Goal: Task Accomplishment & Management: Manage account settings

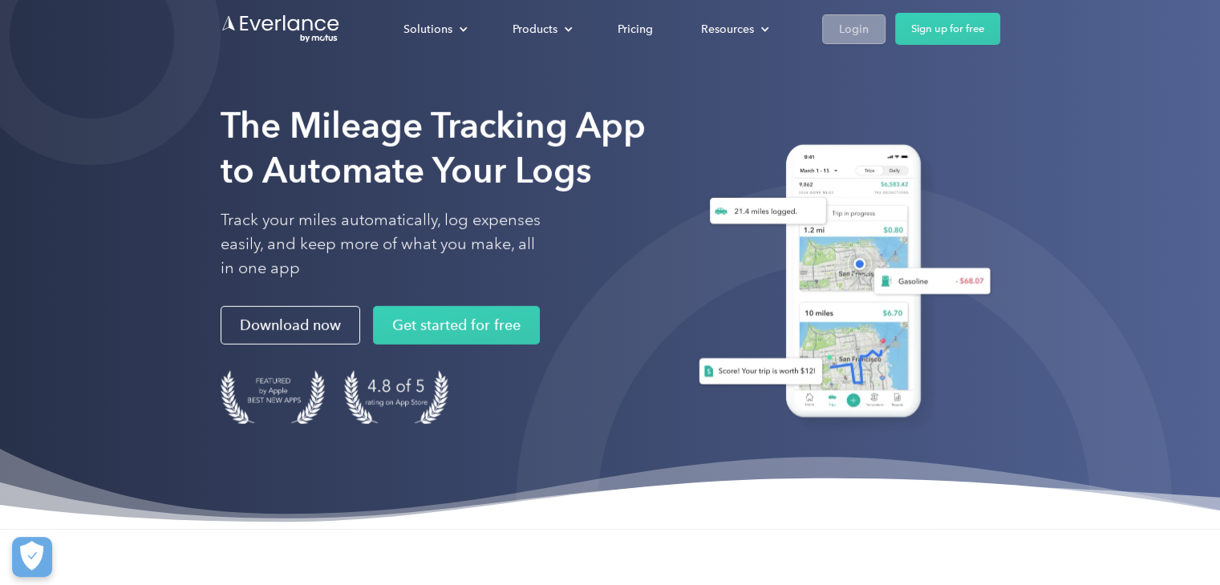
click at [844, 26] on div "Login" at bounding box center [854, 29] width 30 height 20
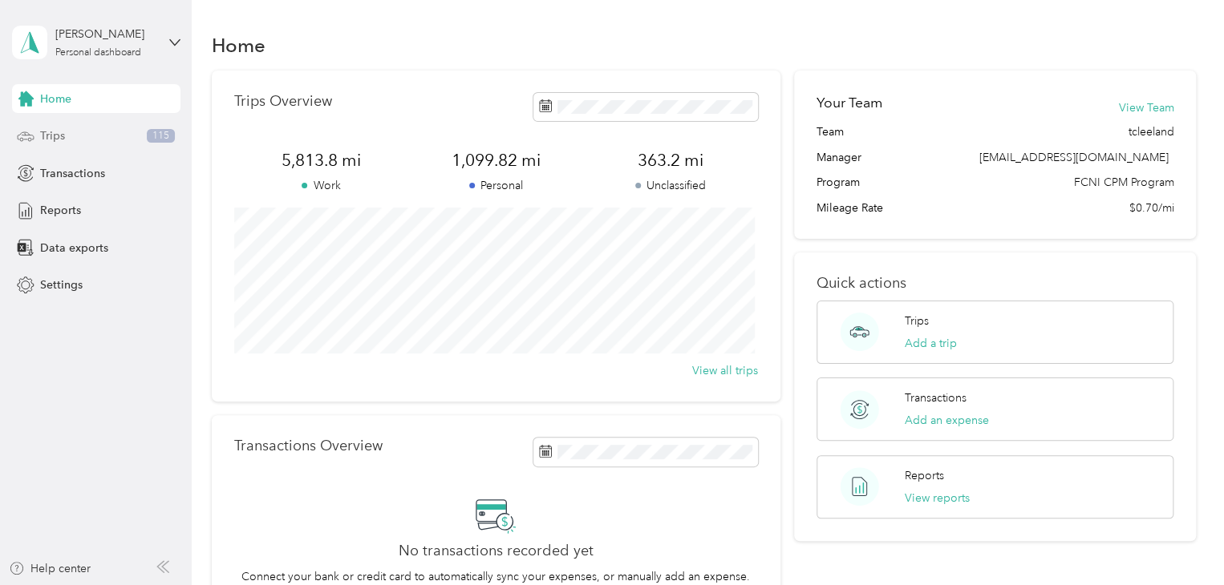
click at [102, 136] on div "Trips 115" at bounding box center [96, 136] width 168 height 29
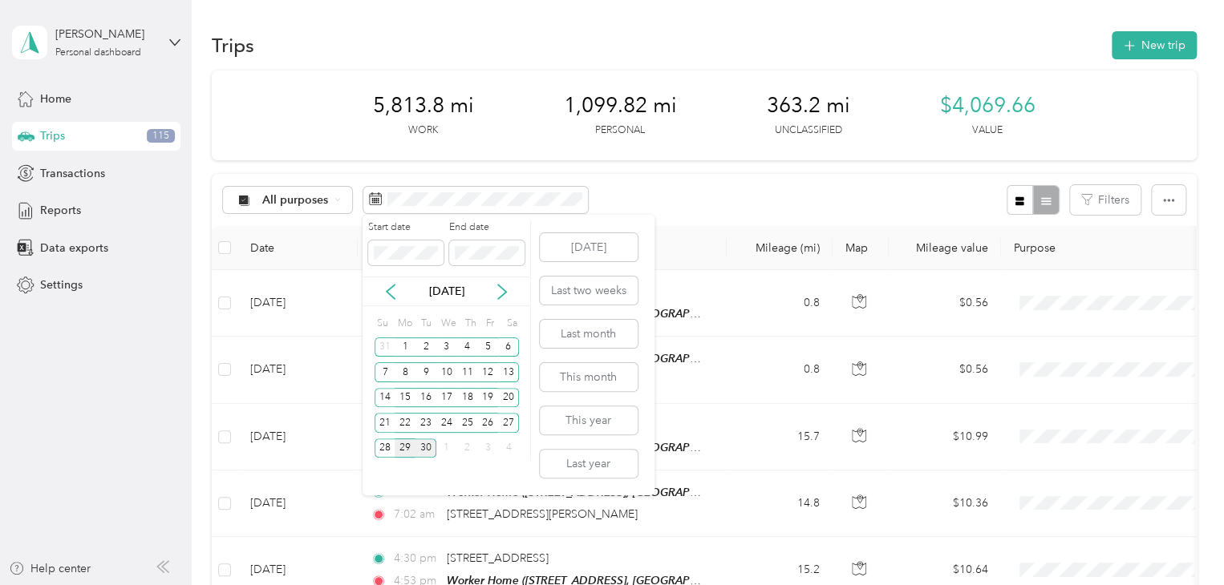
click at [403, 442] on div "29" at bounding box center [405, 449] width 21 height 20
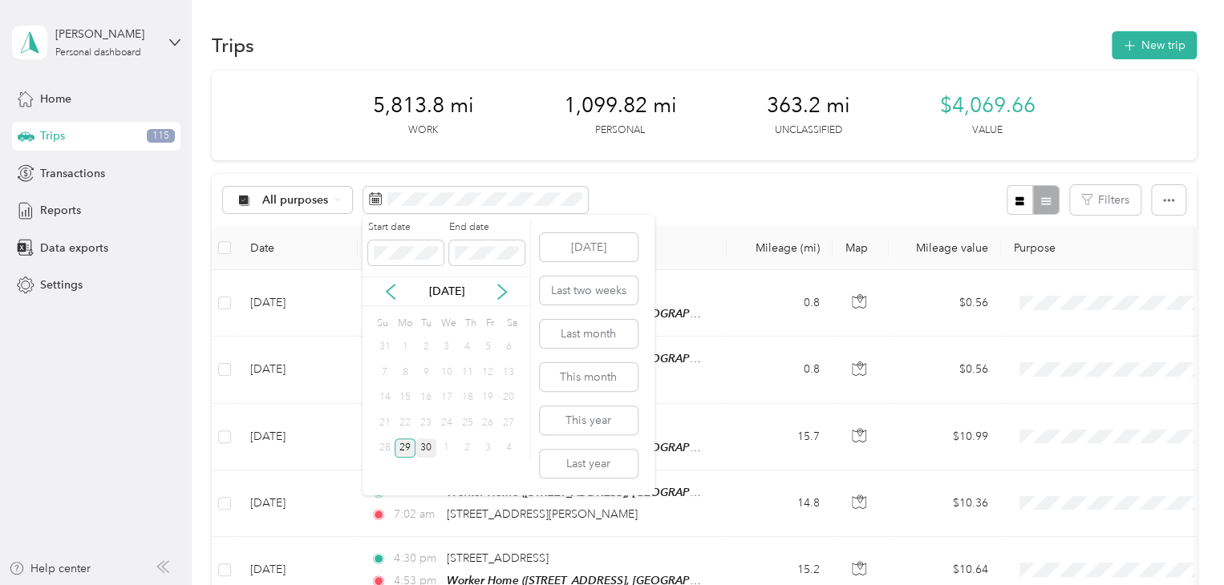
click at [403, 442] on div "29" at bounding box center [405, 449] width 21 height 20
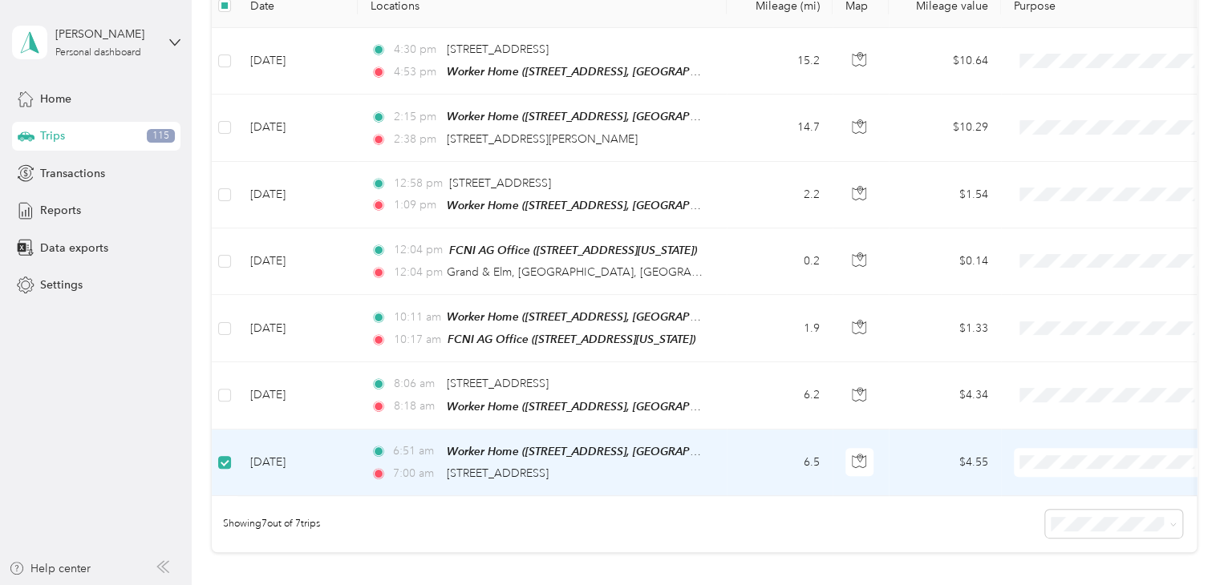
scroll to position [239, 0]
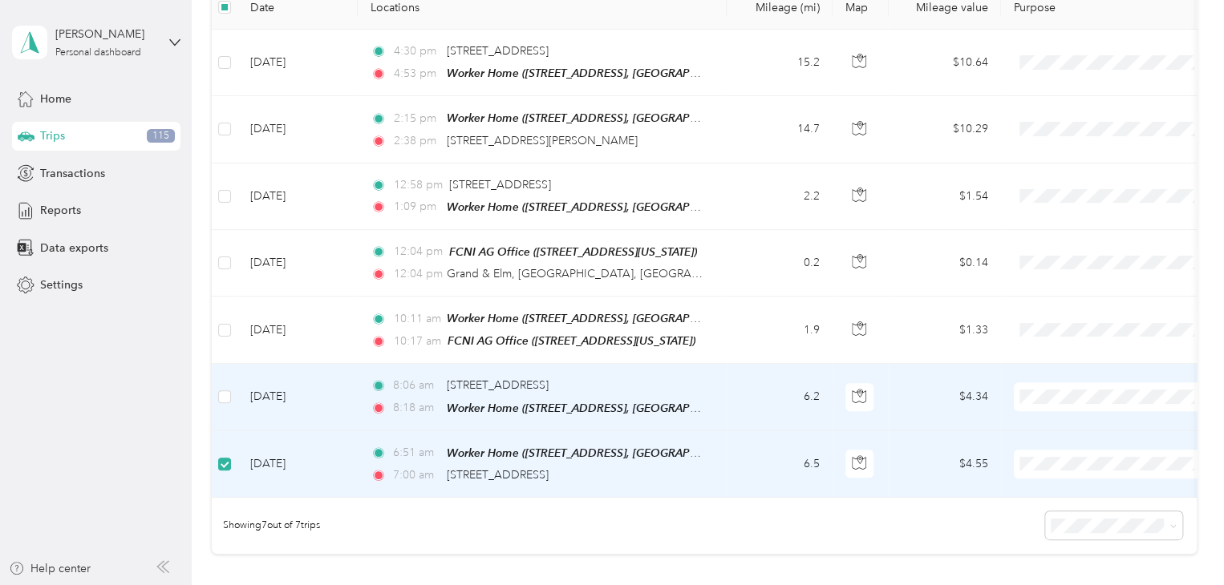
click at [216, 388] on td at bounding box center [225, 397] width 26 height 67
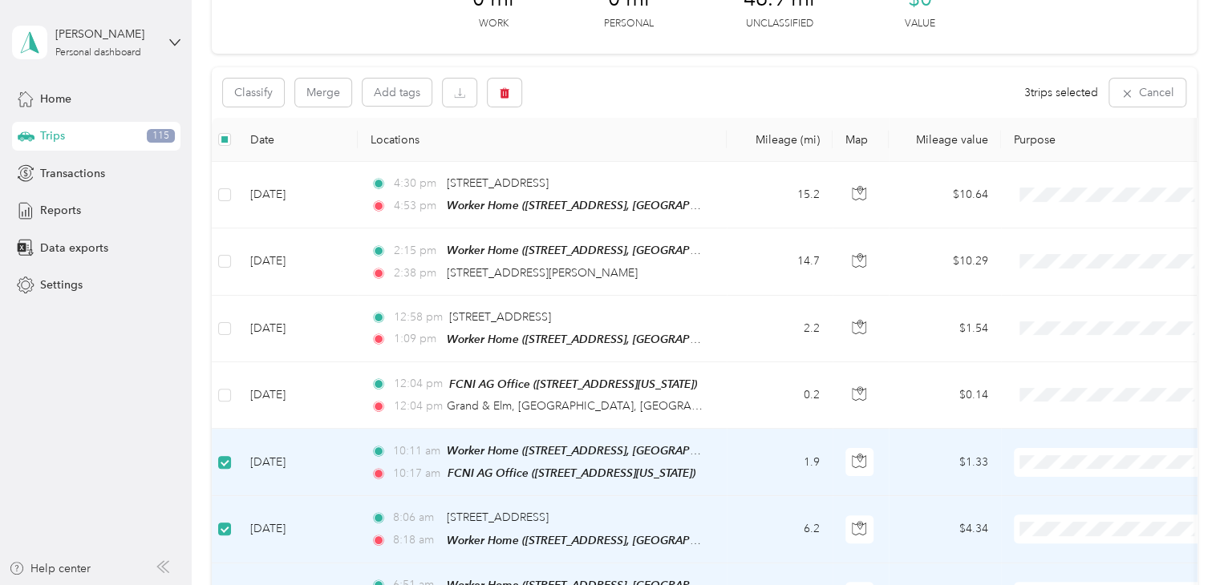
scroll to position [79, 0]
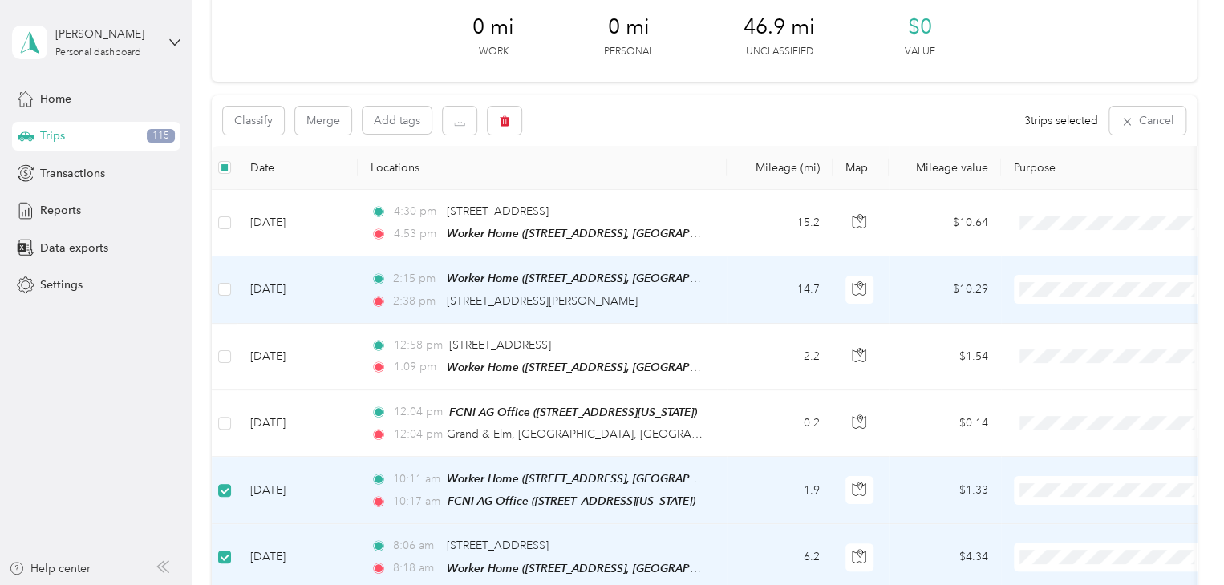
click at [257, 282] on td "Sep 29, 2025" at bounding box center [297, 290] width 120 height 67
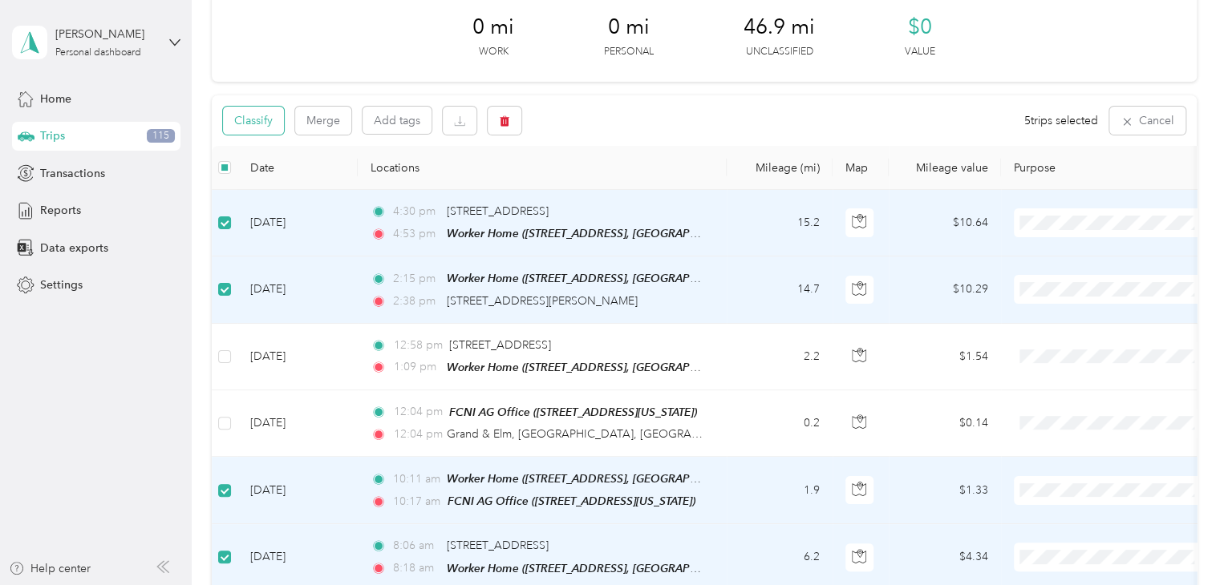
click at [260, 122] on button "Classify" at bounding box center [253, 121] width 61 height 28
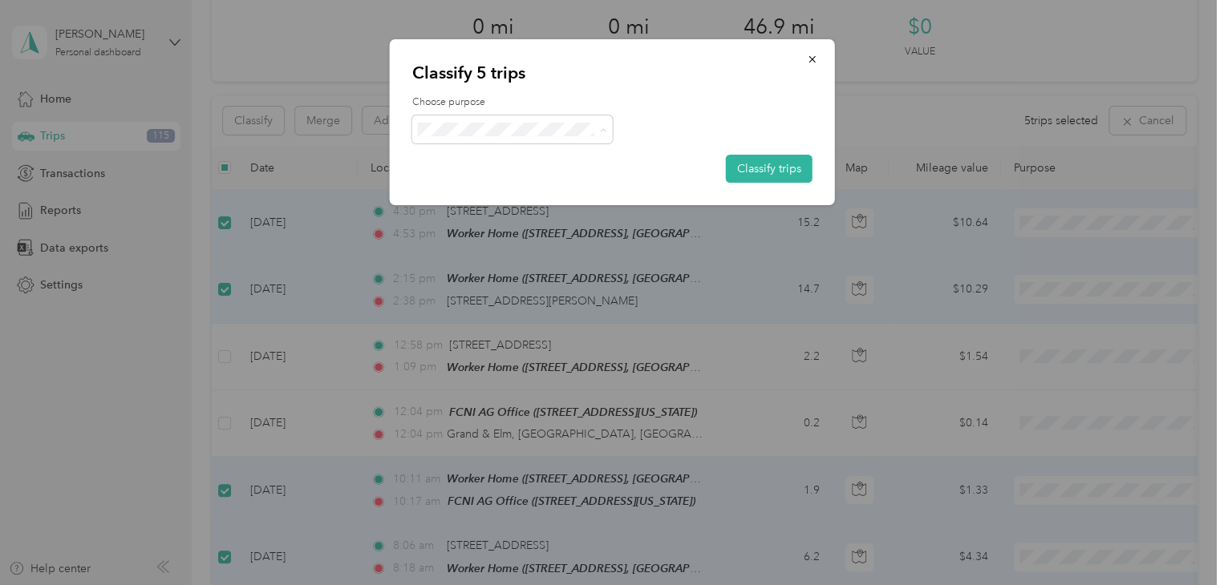
drag, startPoint x: 480, startPoint y: 153, endPoint x: 674, endPoint y: 149, distance: 194.1
click at [481, 156] on span "Family Care Network" at bounding box center [525, 159] width 149 height 17
click at [778, 168] on button "Classify trips" at bounding box center [769, 169] width 87 height 28
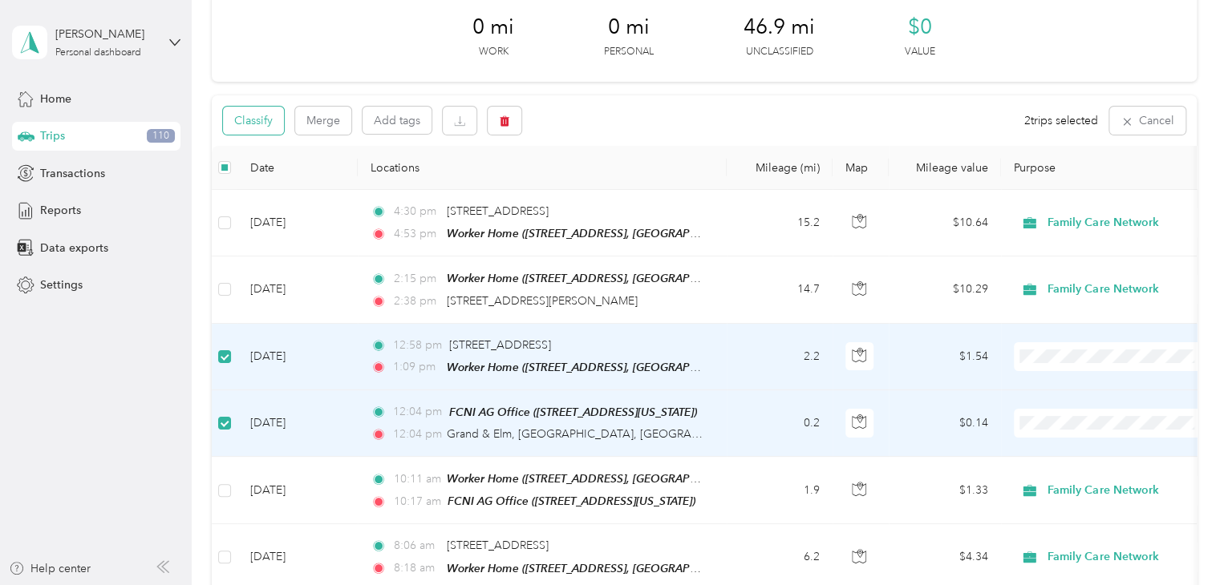
click at [251, 128] on button "Classify" at bounding box center [253, 121] width 61 height 28
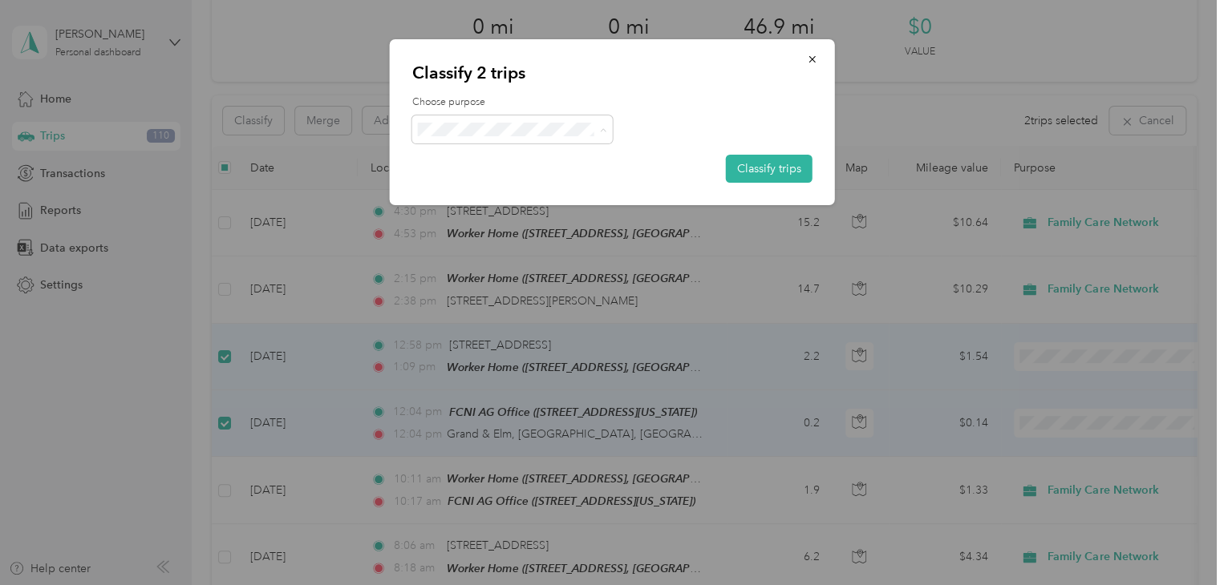
click at [475, 179] on span "Personal" at bounding box center [525, 187] width 149 height 17
click at [750, 167] on button "Classify trips" at bounding box center [769, 169] width 87 height 28
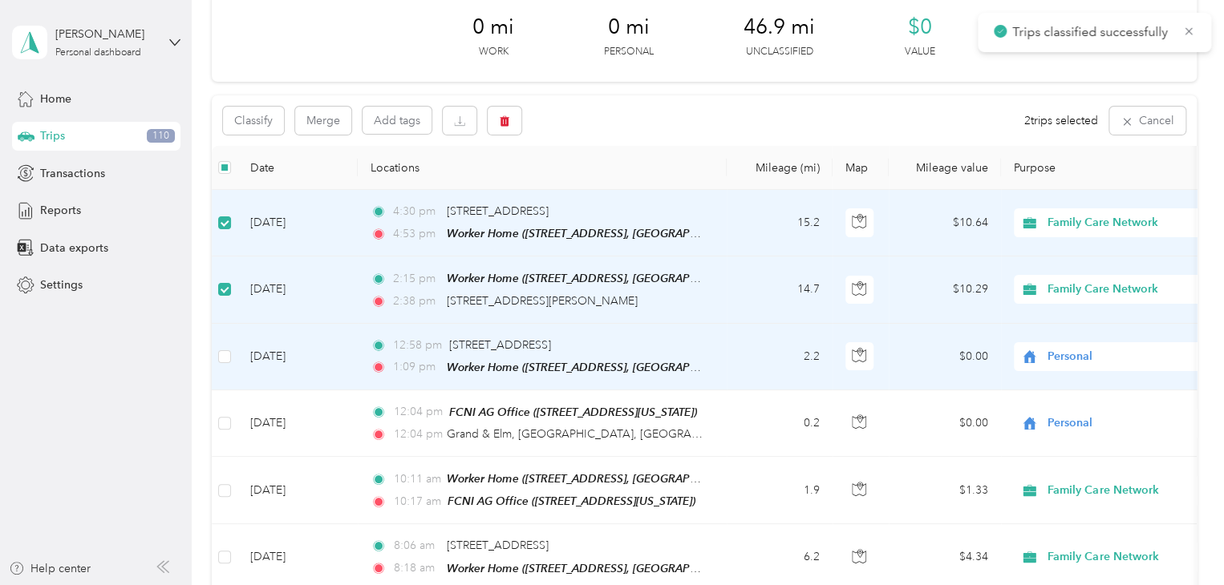
scroll to position [239, 0]
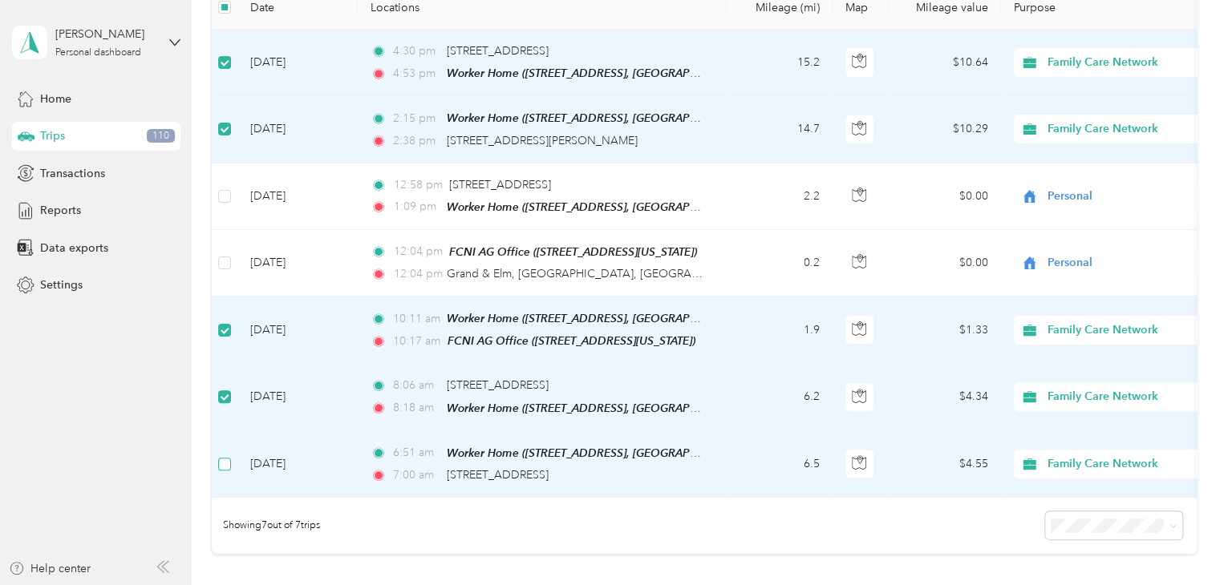
click at [226, 464] on label at bounding box center [224, 465] width 13 height 18
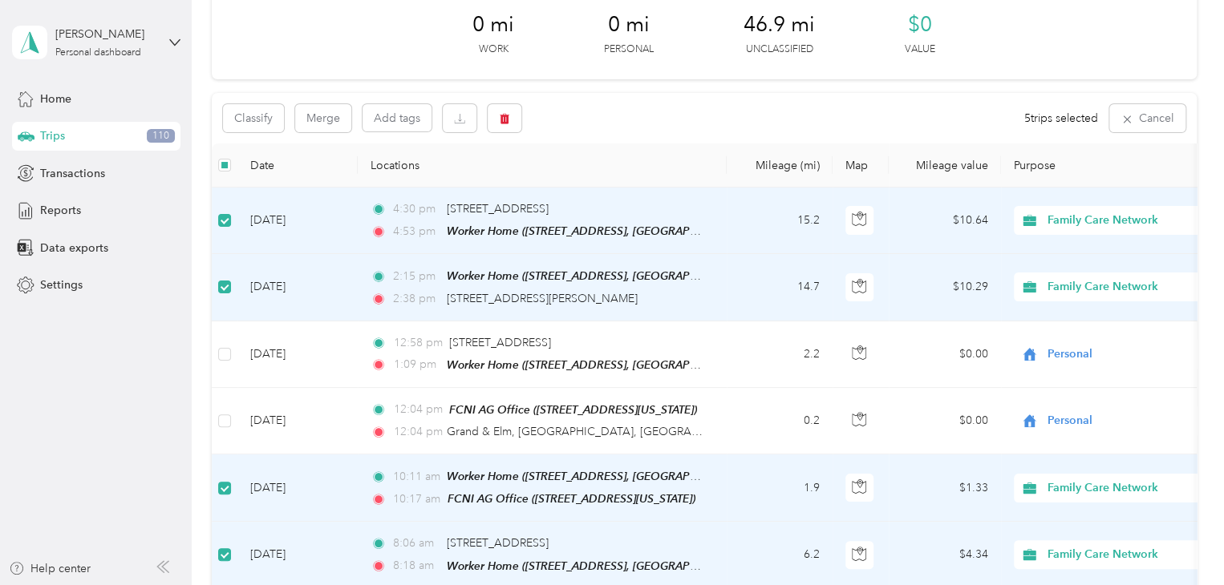
scroll to position [79, 0]
click at [398, 123] on button "Add tags" at bounding box center [396, 120] width 69 height 27
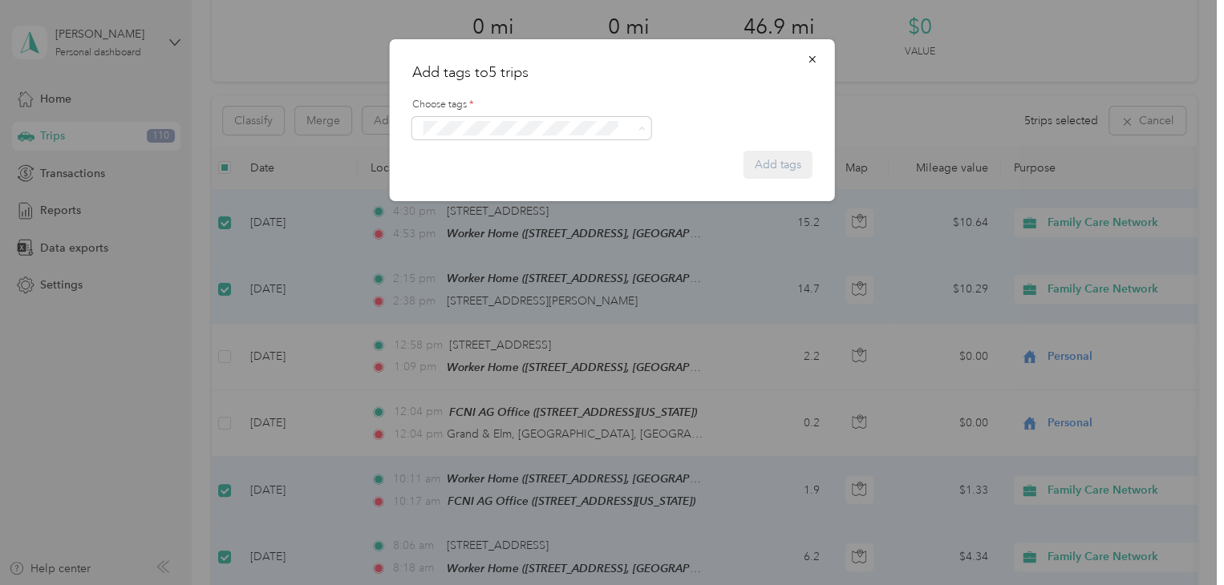
click at [511, 283] on div "Specialty Mhs" at bounding box center [531, 280] width 217 height 20
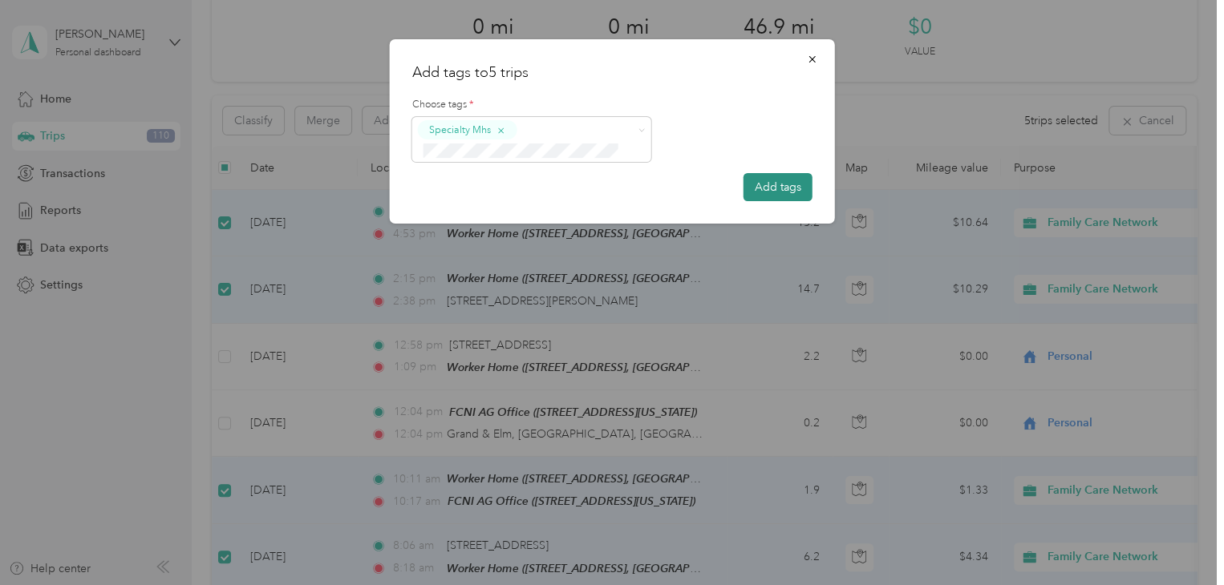
click at [772, 185] on button "Add tags" at bounding box center [777, 187] width 69 height 28
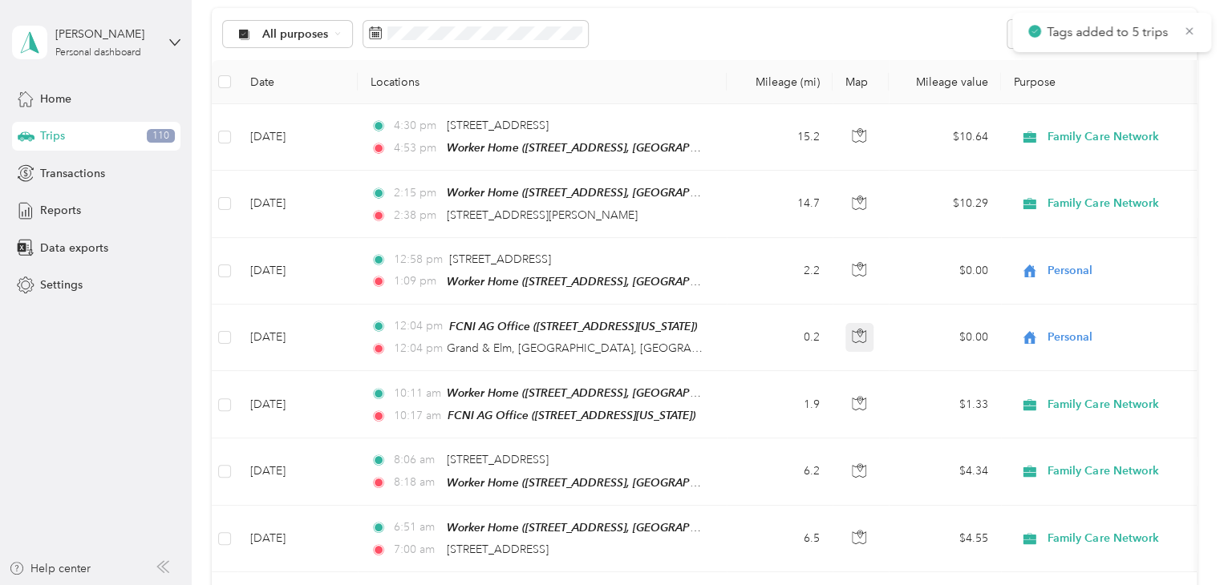
scroll to position [319, 0]
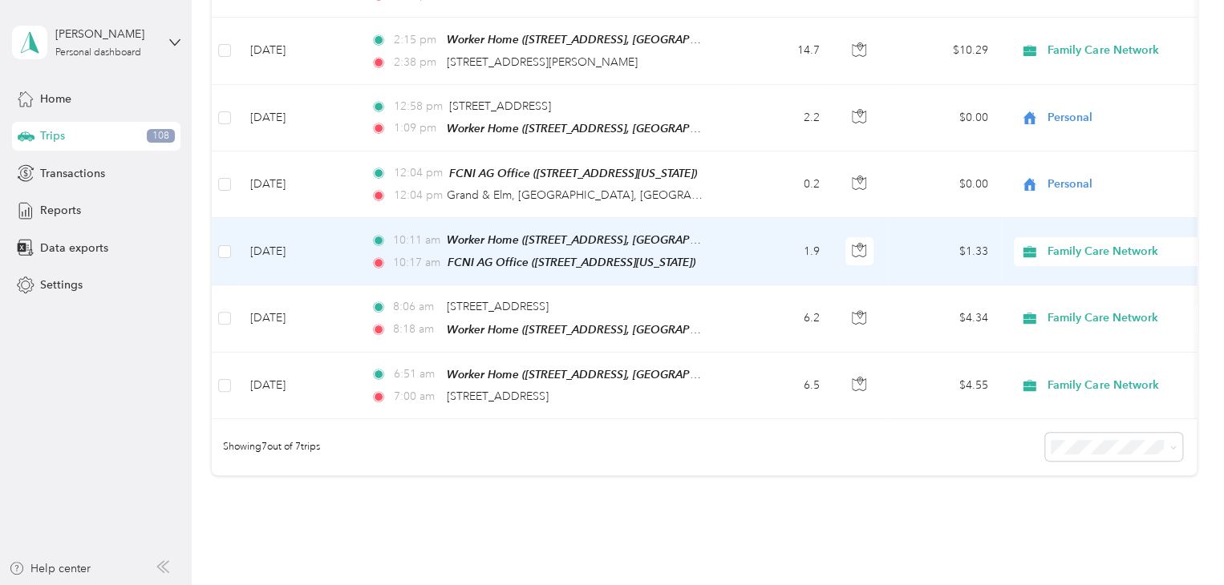
click at [742, 247] on td "1.9" at bounding box center [780, 251] width 106 height 67
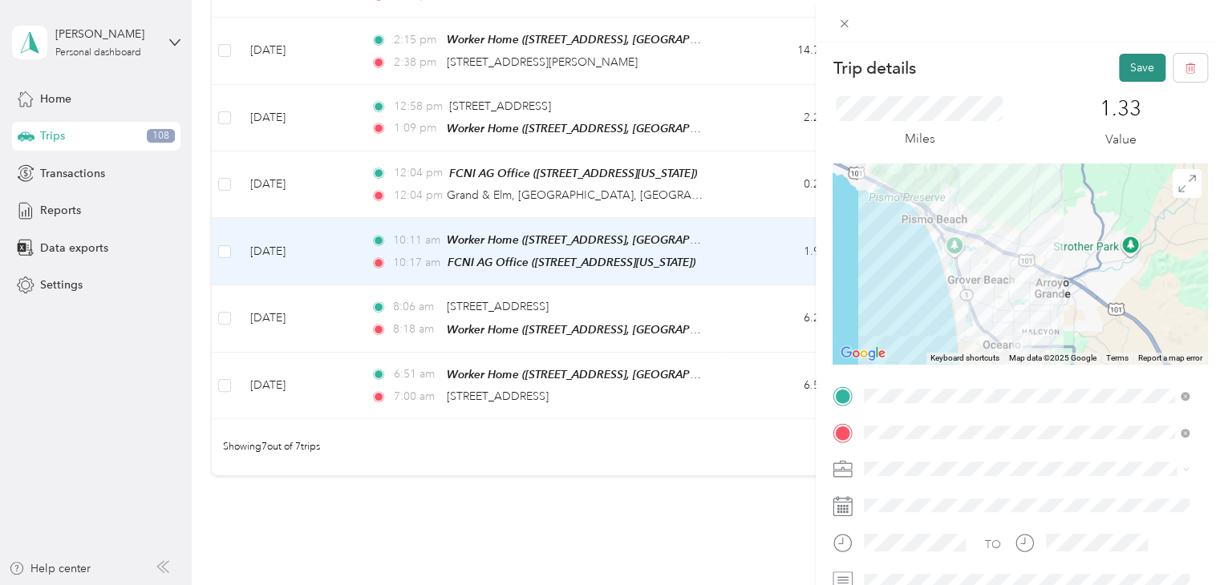
click at [1136, 65] on button "Save" at bounding box center [1142, 68] width 47 height 28
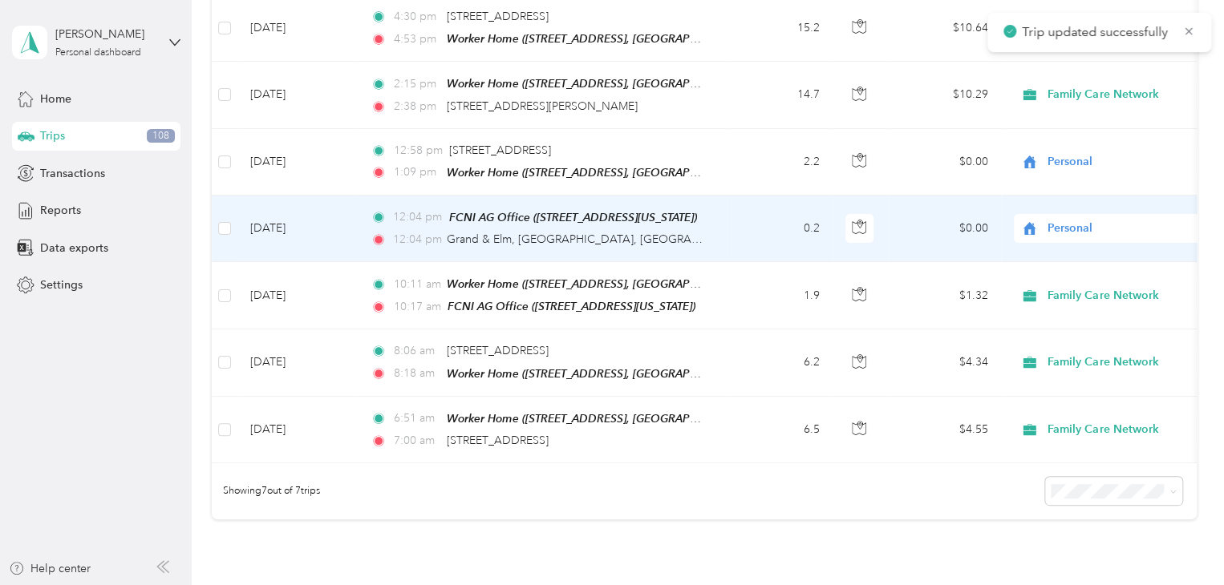
scroll to position [239, 0]
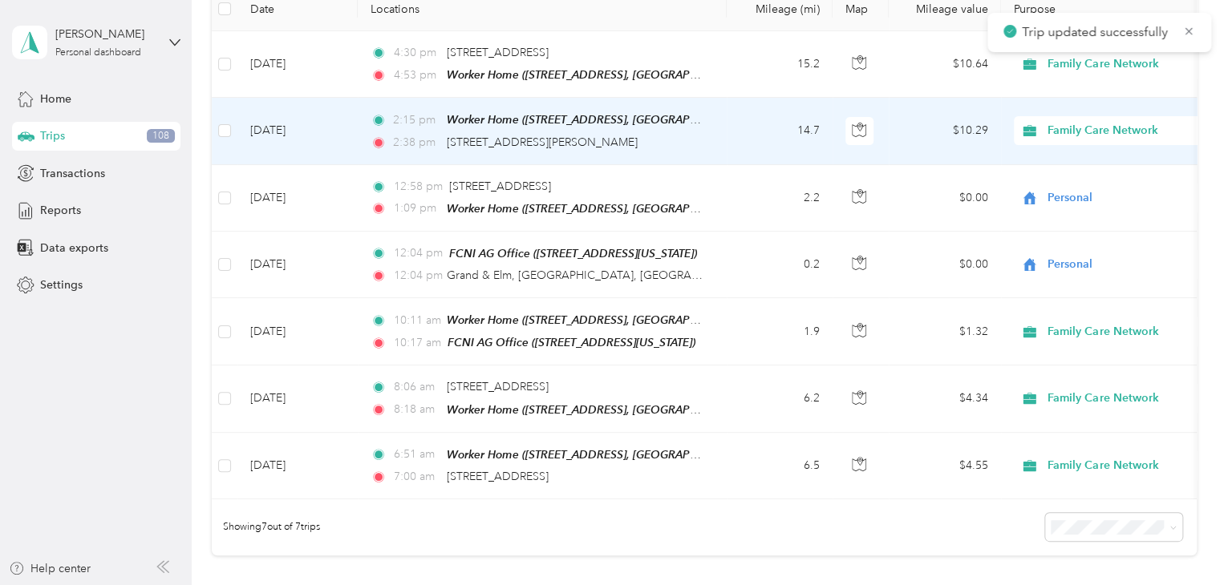
click at [755, 136] on td "14.7" at bounding box center [780, 131] width 106 height 67
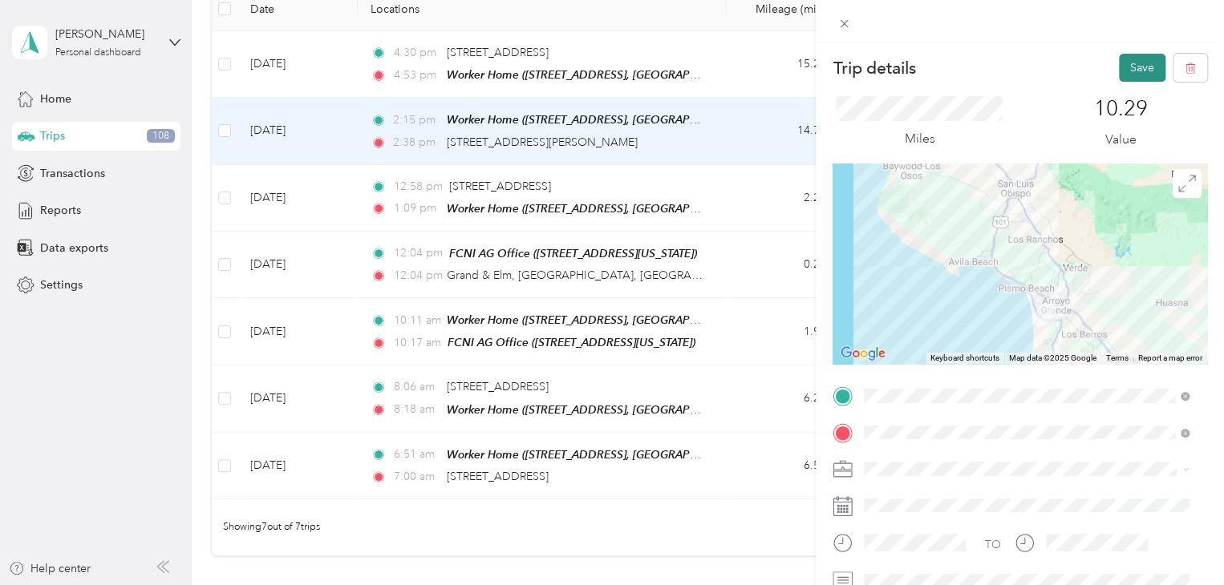
click at [1125, 65] on button "Save" at bounding box center [1142, 68] width 47 height 28
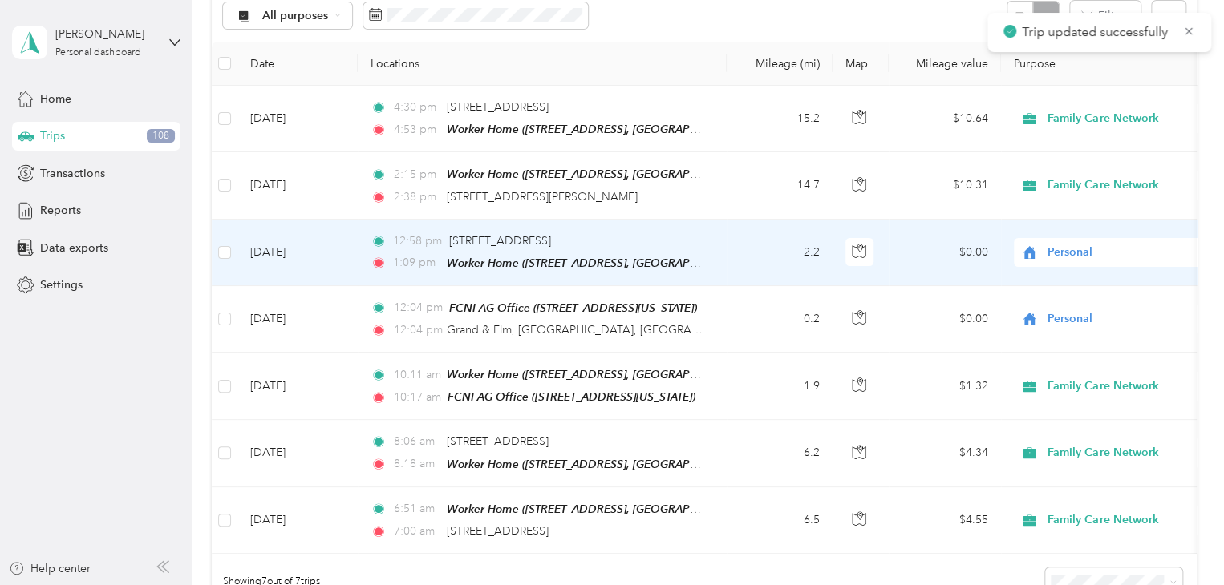
scroll to position [79, 0]
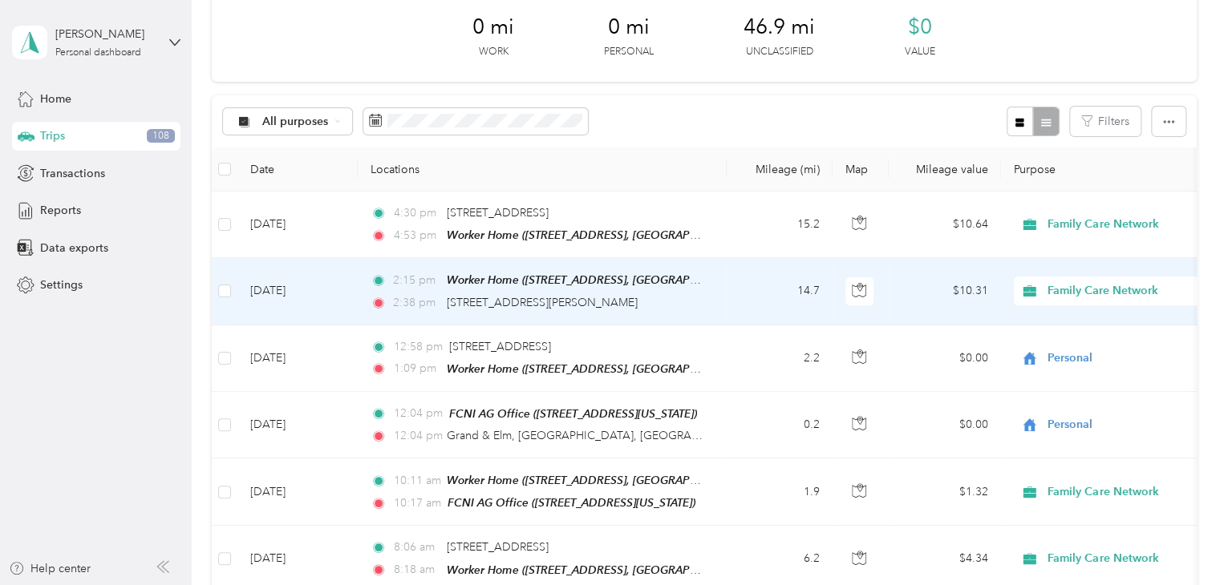
click at [775, 285] on td "14.7" at bounding box center [780, 291] width 106 height 67
click at [775, 285] on div "Trip details Save This trip cannot be edited because it is either under review,…" at bounding box center [718, 292] width 1224 height 585
click at [775, 285] on td "14.7" at bounding box center [780, 291] width 106 height 67
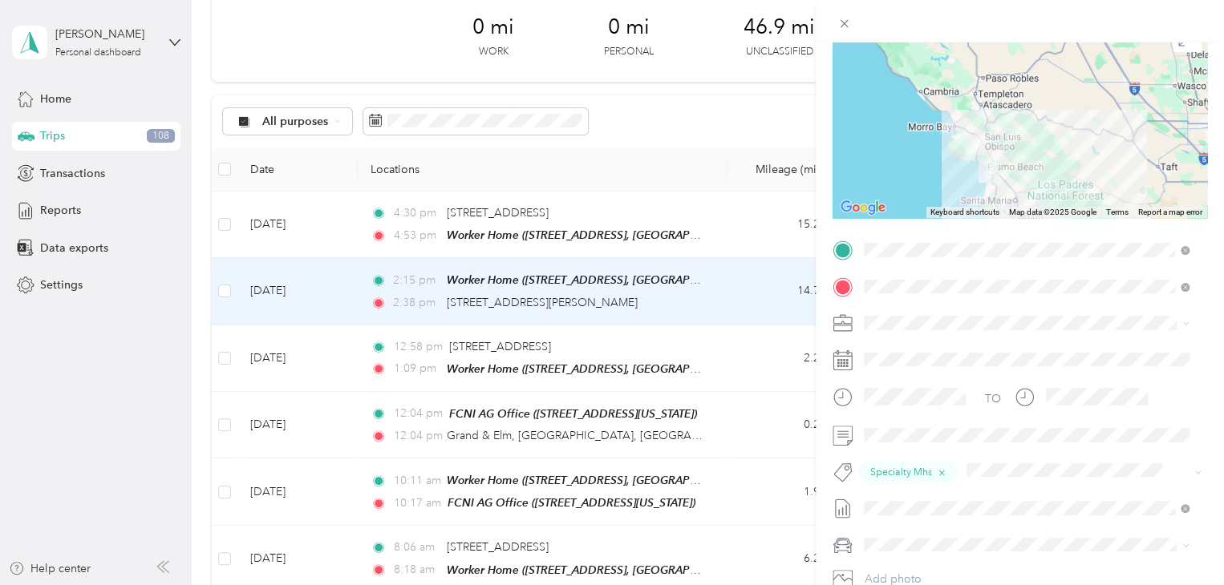
scroll to position [160, 0]
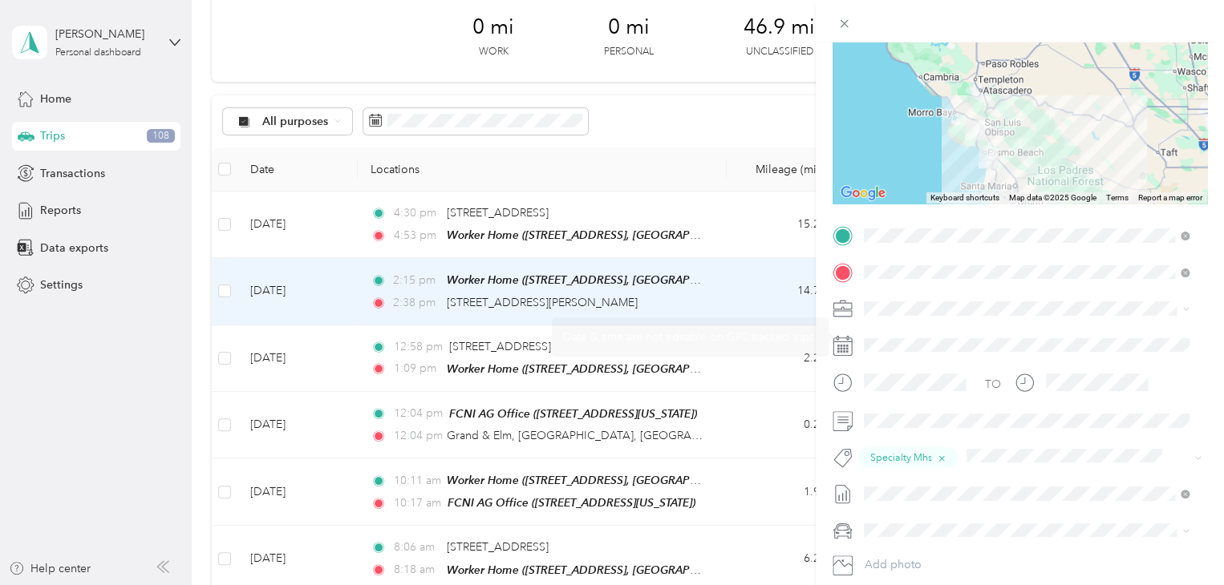
click at [667, 95] on div "Trip details Save This trip cannot be edited because it is either under review,…" at bounding box center [612, 292] width 1224 height 585
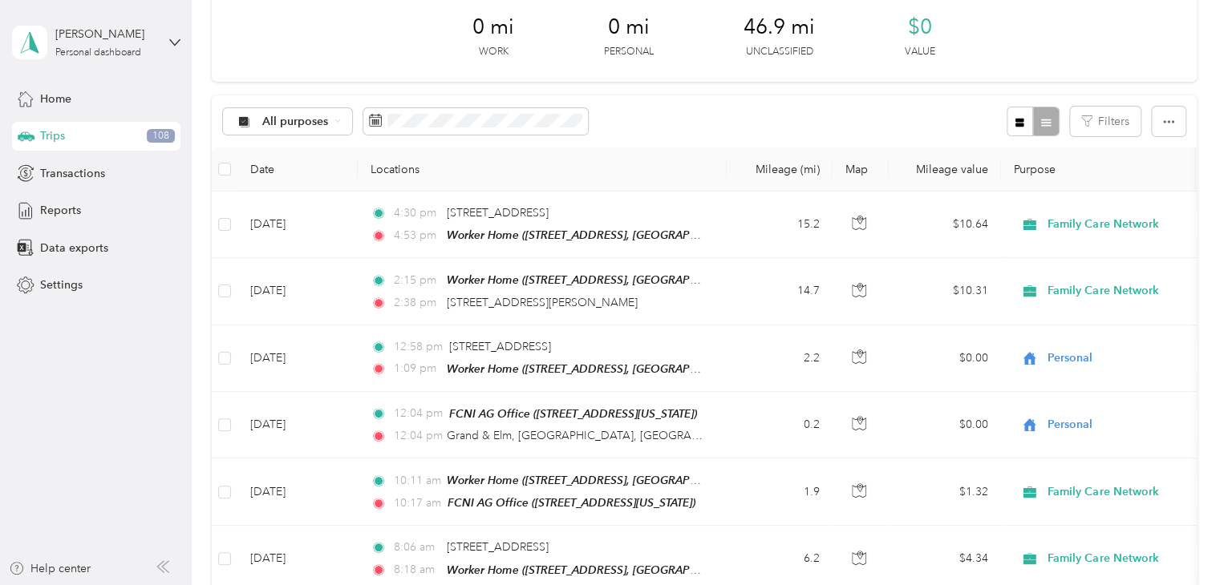
scroll to position [159, 0]
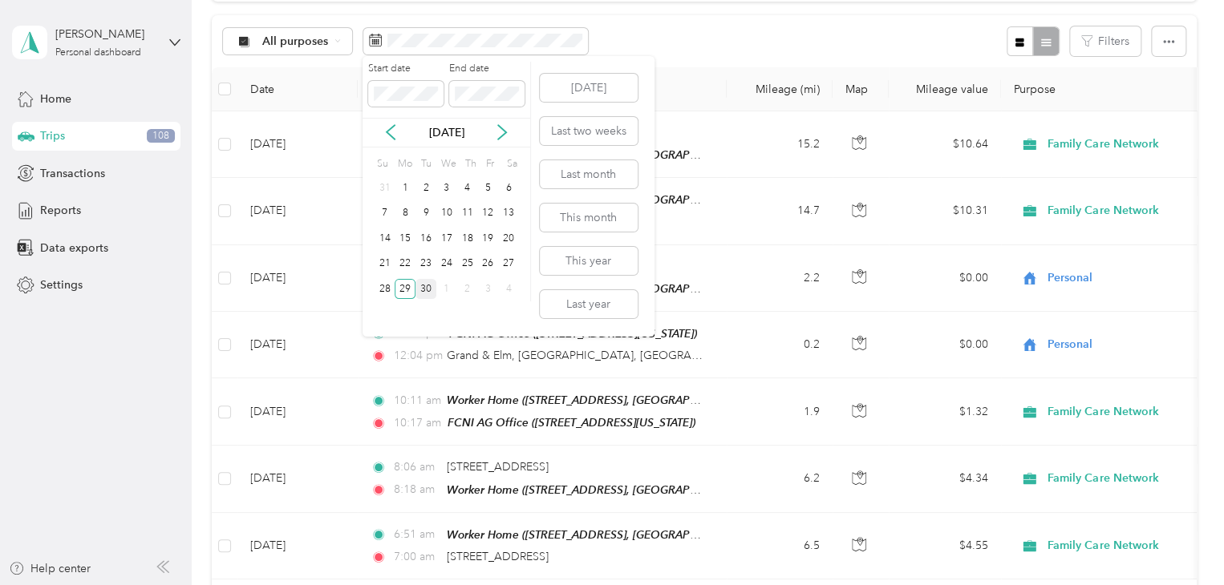
click at [423, 289] on div "30" at bounding box center [425, 289] width 21 height 20
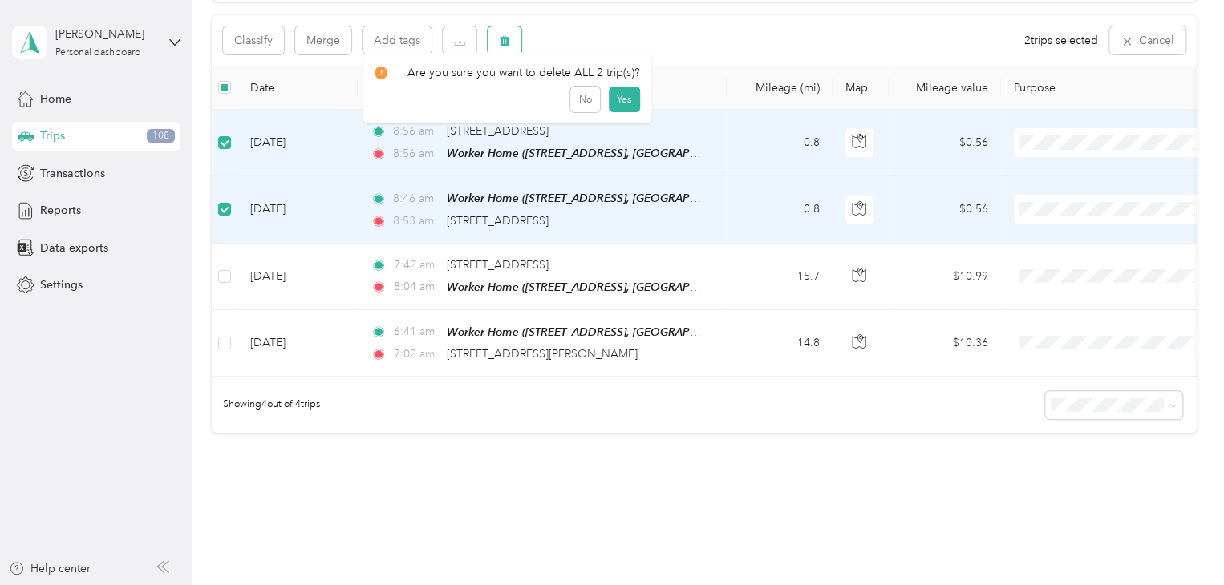
click at [517, 46] on button "button" at bounding box center [505, 40] width 34 height 28
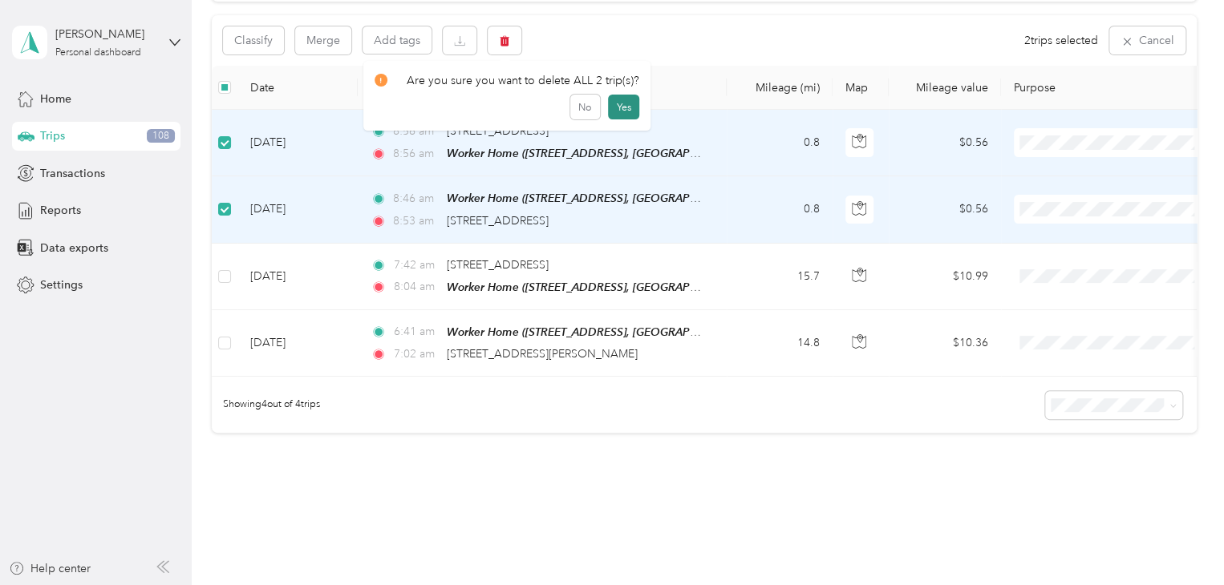
click at [616, 108] on button "Yes" at bounding box center [623, 108] width 31 height 26
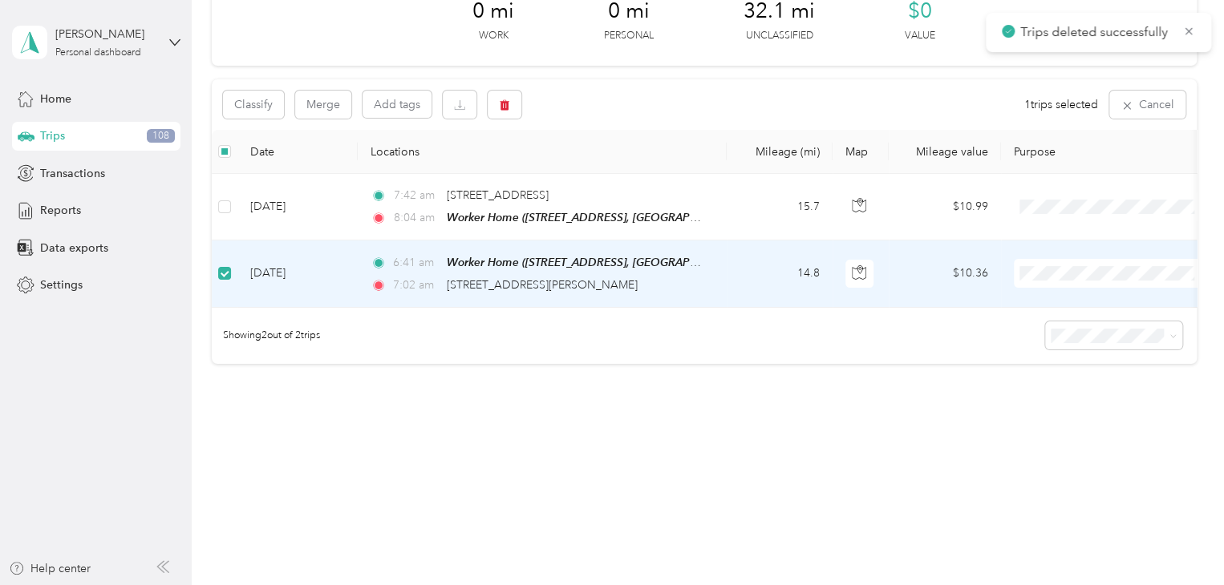
scroll to position [105, 0]
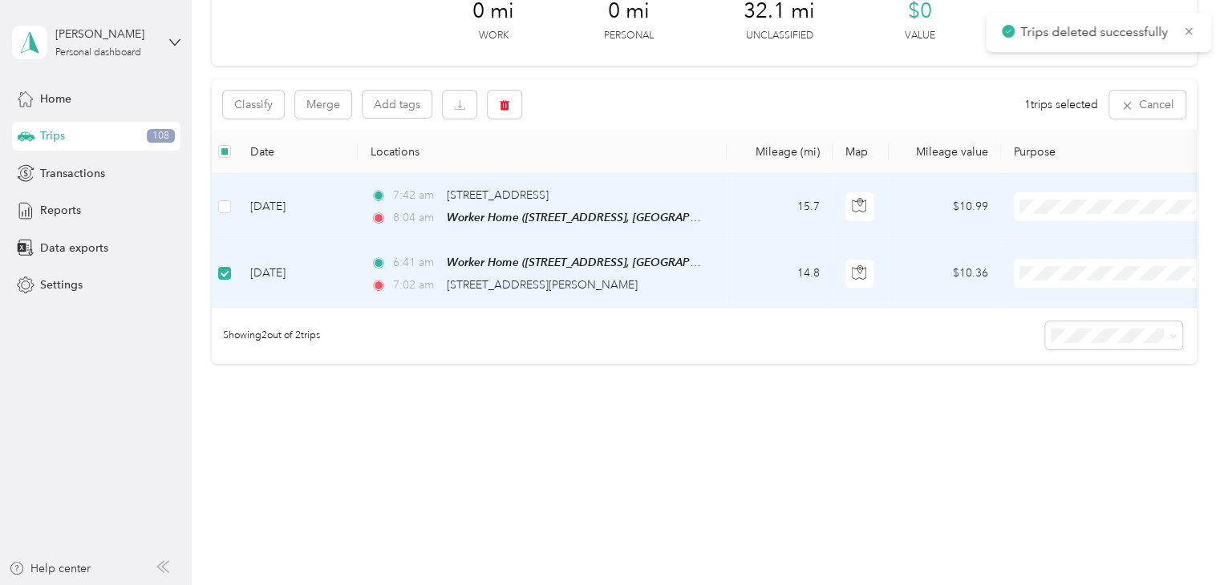
click at [231, 188] on td at bounding box center [225, 207] width 26 height 67
click at [391, 96] on button "Add tags" at bounding box center [396, 104] width 69 height 27
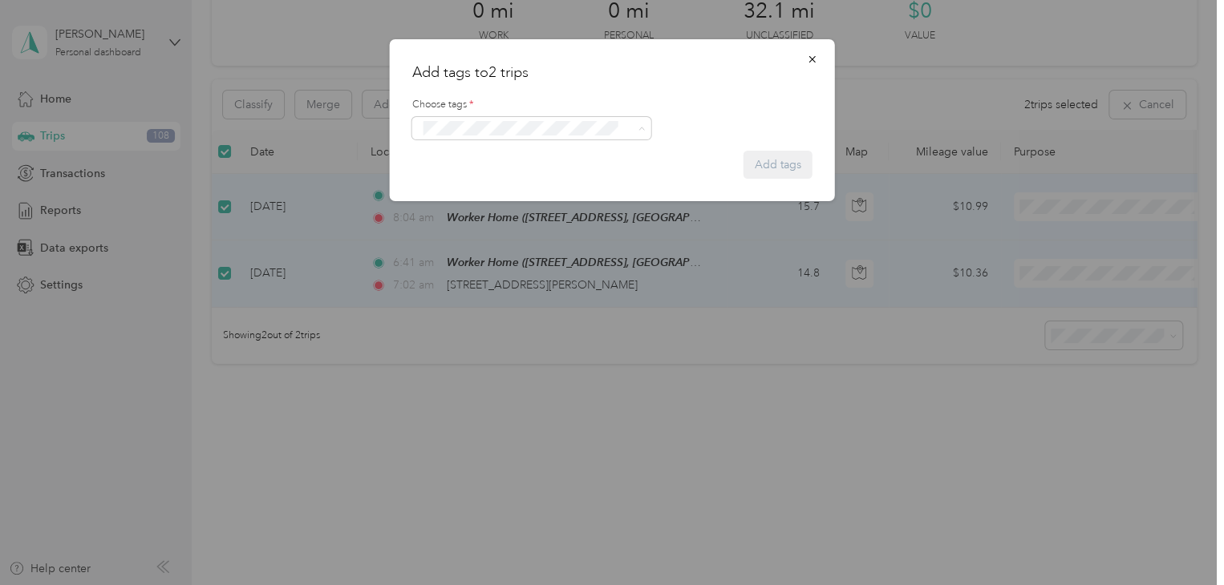
click at [484, 281] on span "Specialty Mhs" at bounding box center [465, 280] width 62 height 14
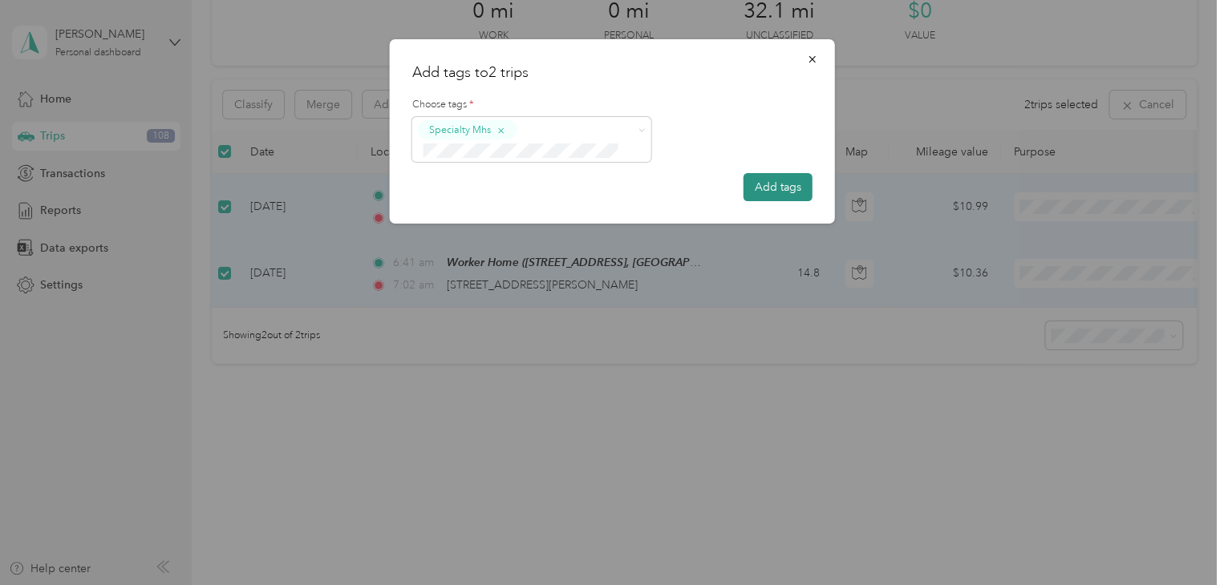
click at [776, 184] on button "Add tags" at bounding box center [777, 187] width 69 height 28
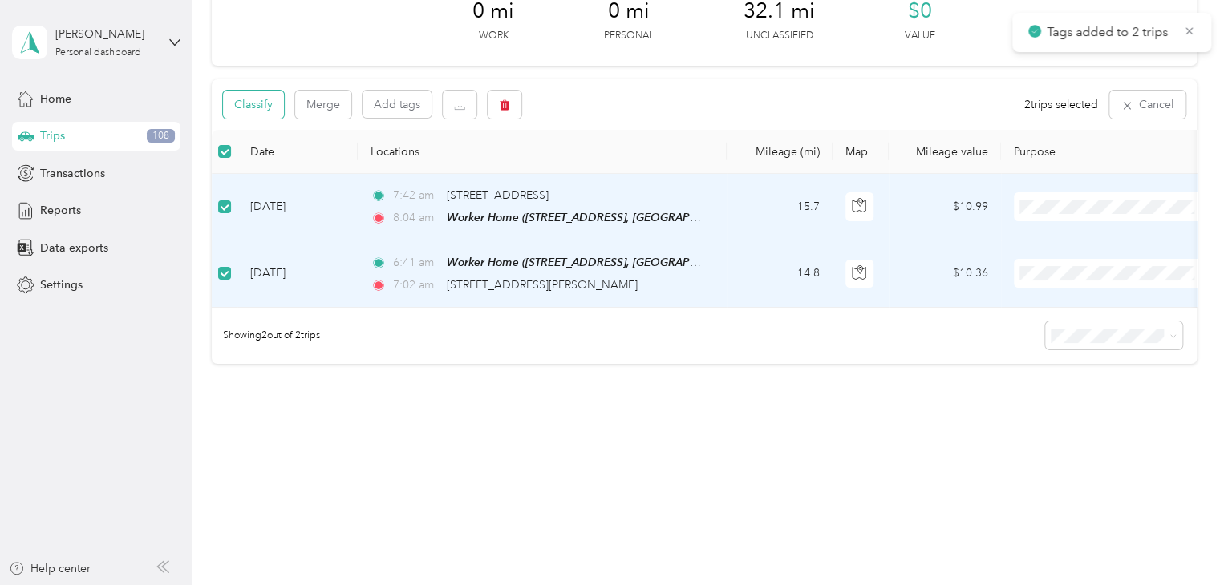
click at [247, 101] on button "Classify" at bounding box center [253, 105] width 61 height 28
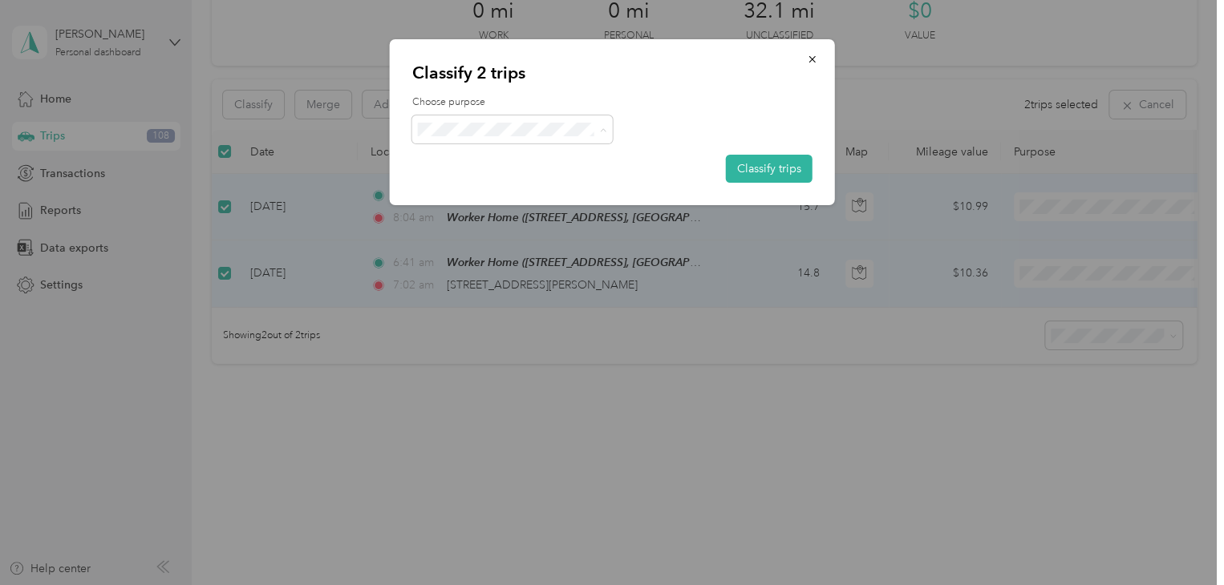
click at [518, 181] on span "Personal" at bounding box center [517, 187] width 132 height 17
click at [498, 161] on span "Family Care Network" at bounding box center [525, 159] width 149 height 17
click at [741, 162] on button "Classify trips" at bounding box center [769, 169] width 87 height 28
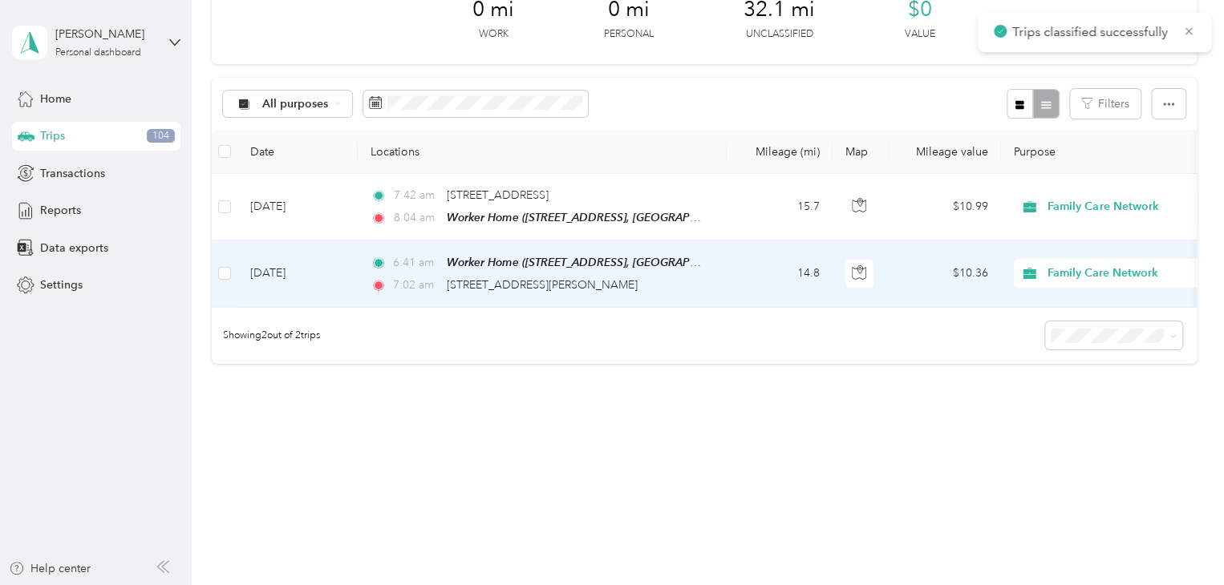
click at [743, 253] on td "14.8" at bounding box center [780, 274] width 106 height 67
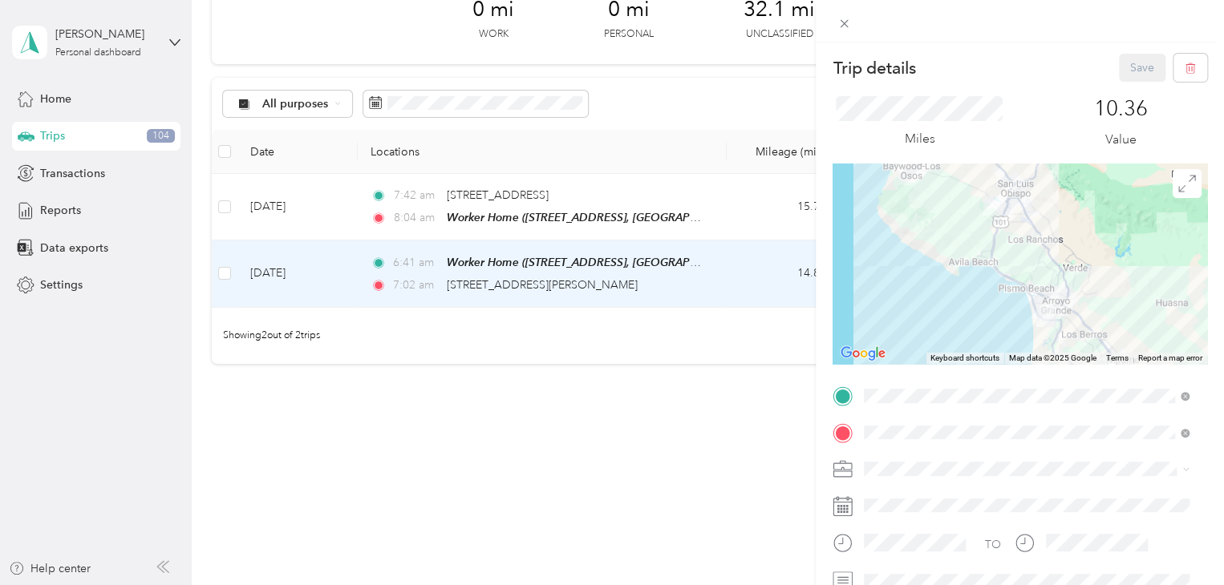
click at [726, 193] on div "Trip details Save This trip cannot be edited because it is either under review,…" at bounding box center [612, 292] width 1224 height 585
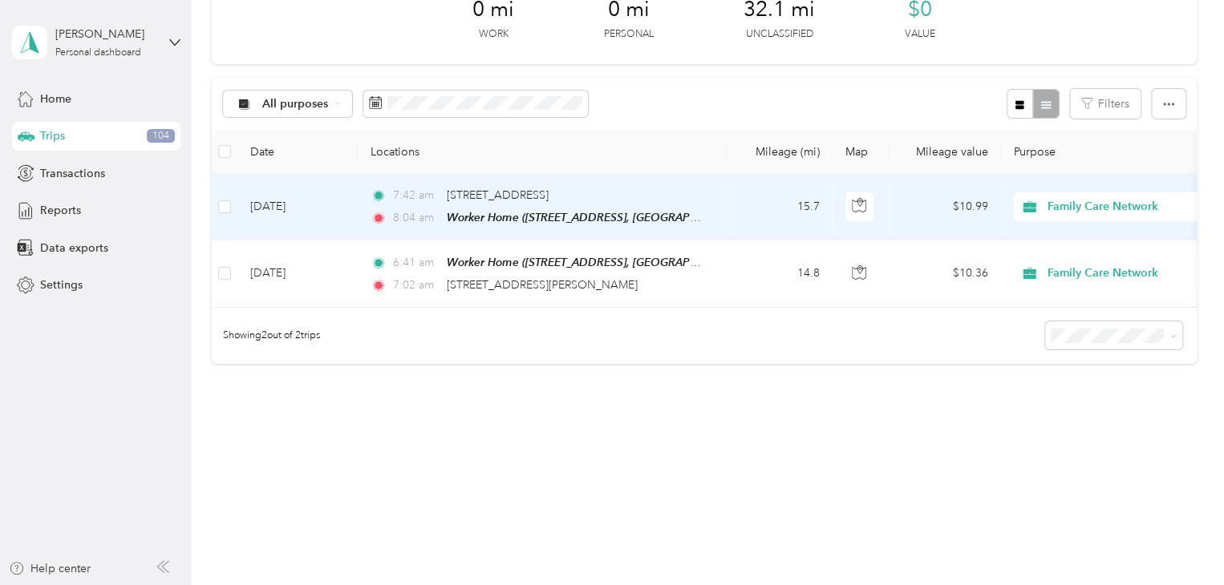
click at [727, 193] on td "15.7" at bounding box center [780, 207] width 106 height 67
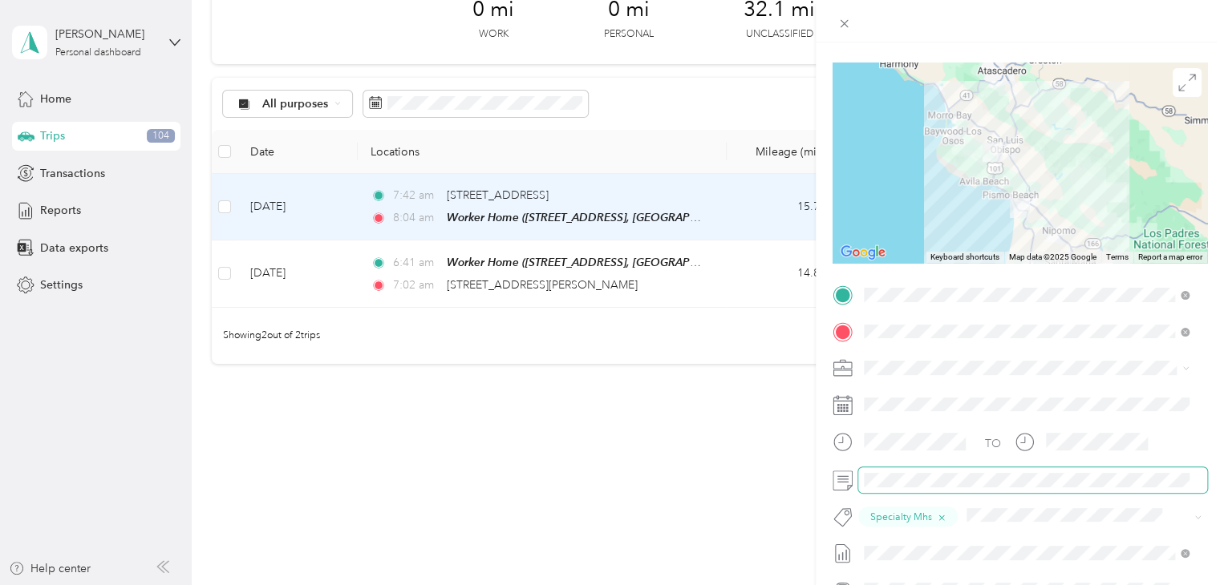
scroll to position [18, 0]
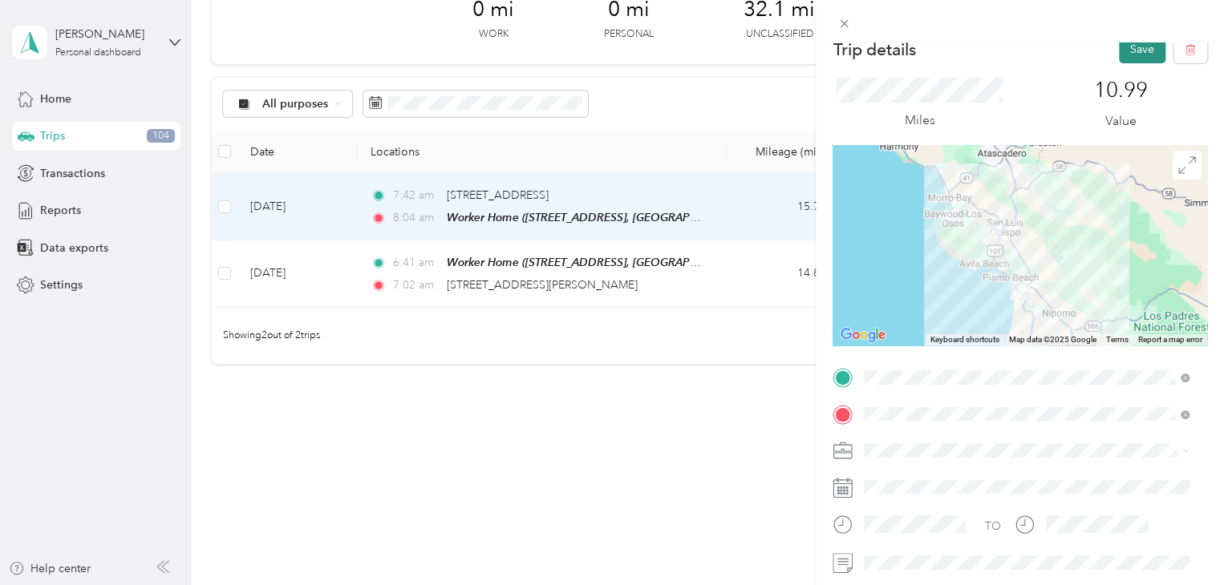
click at [1119, 57] on button "Save" at bounding box center [1142, 49] width 47 height 28
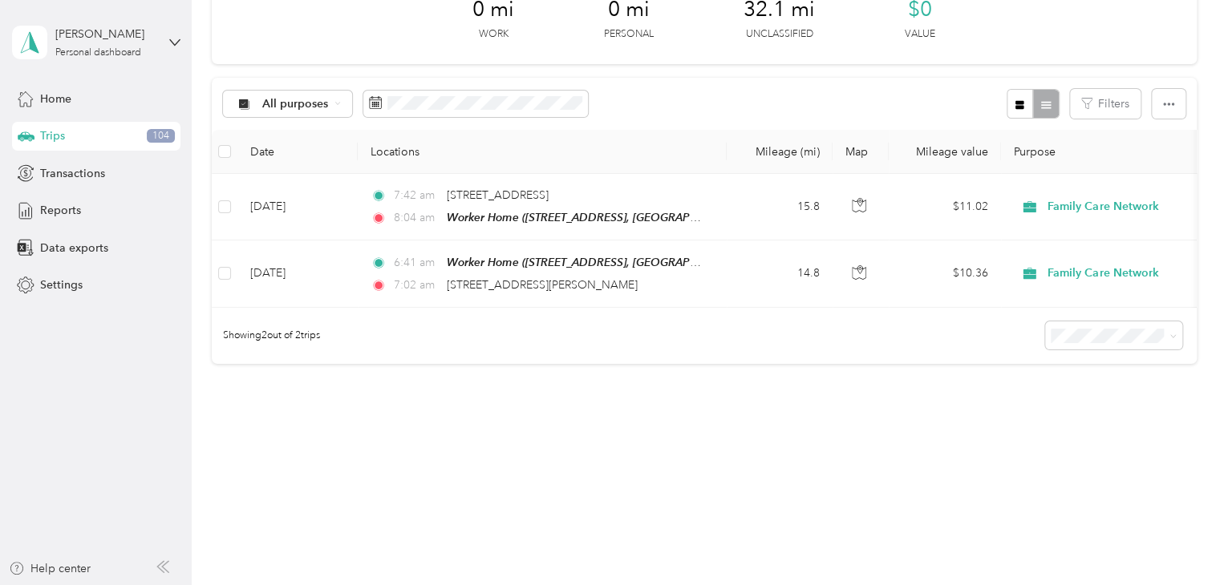
scroll to position [106, 0]
